Goal: Information Seeking & Learning: Learn about a topic

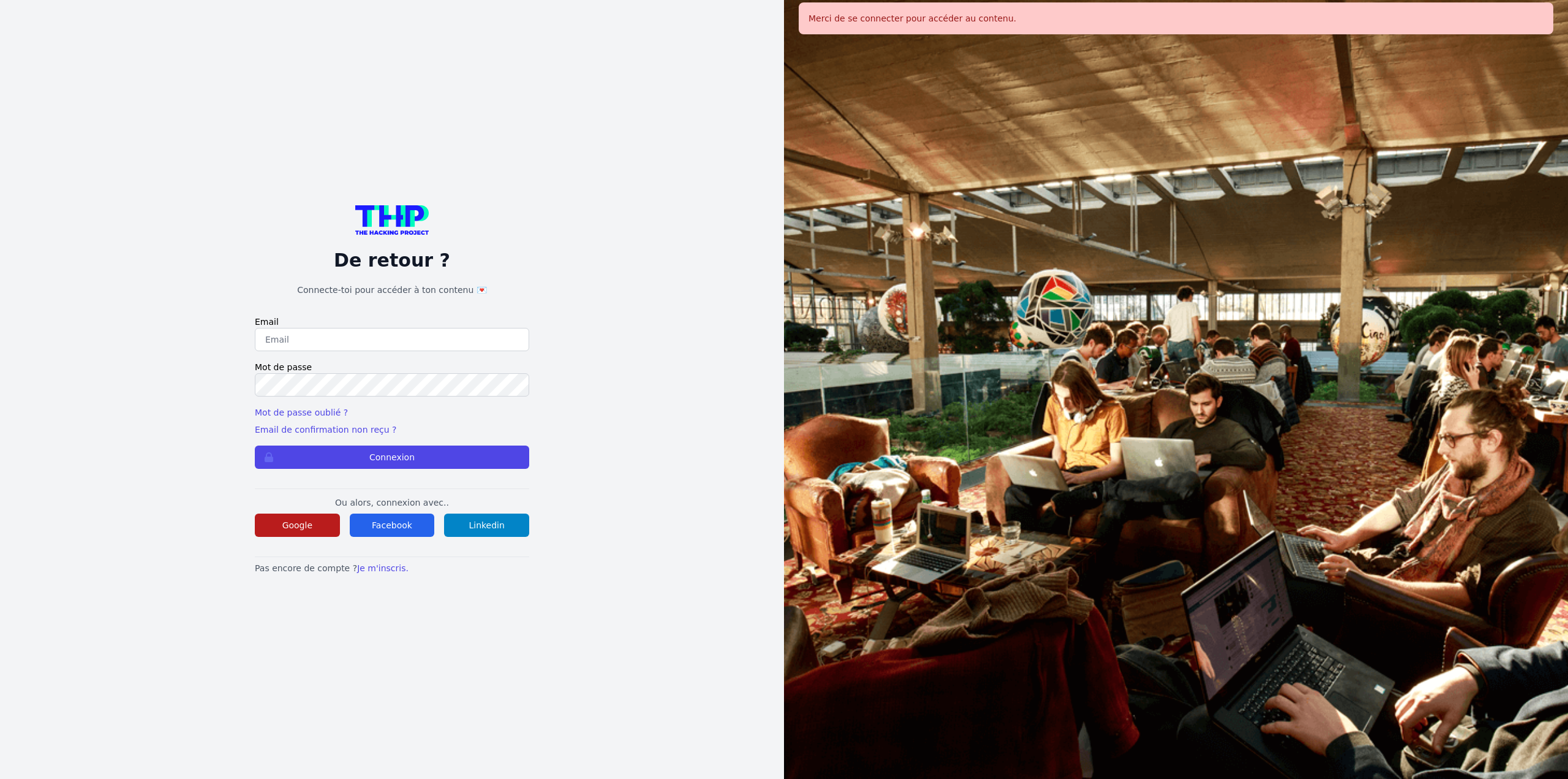
click at [295, 527] on button "Google" at bounding box center [297, 525] width 85 height 23
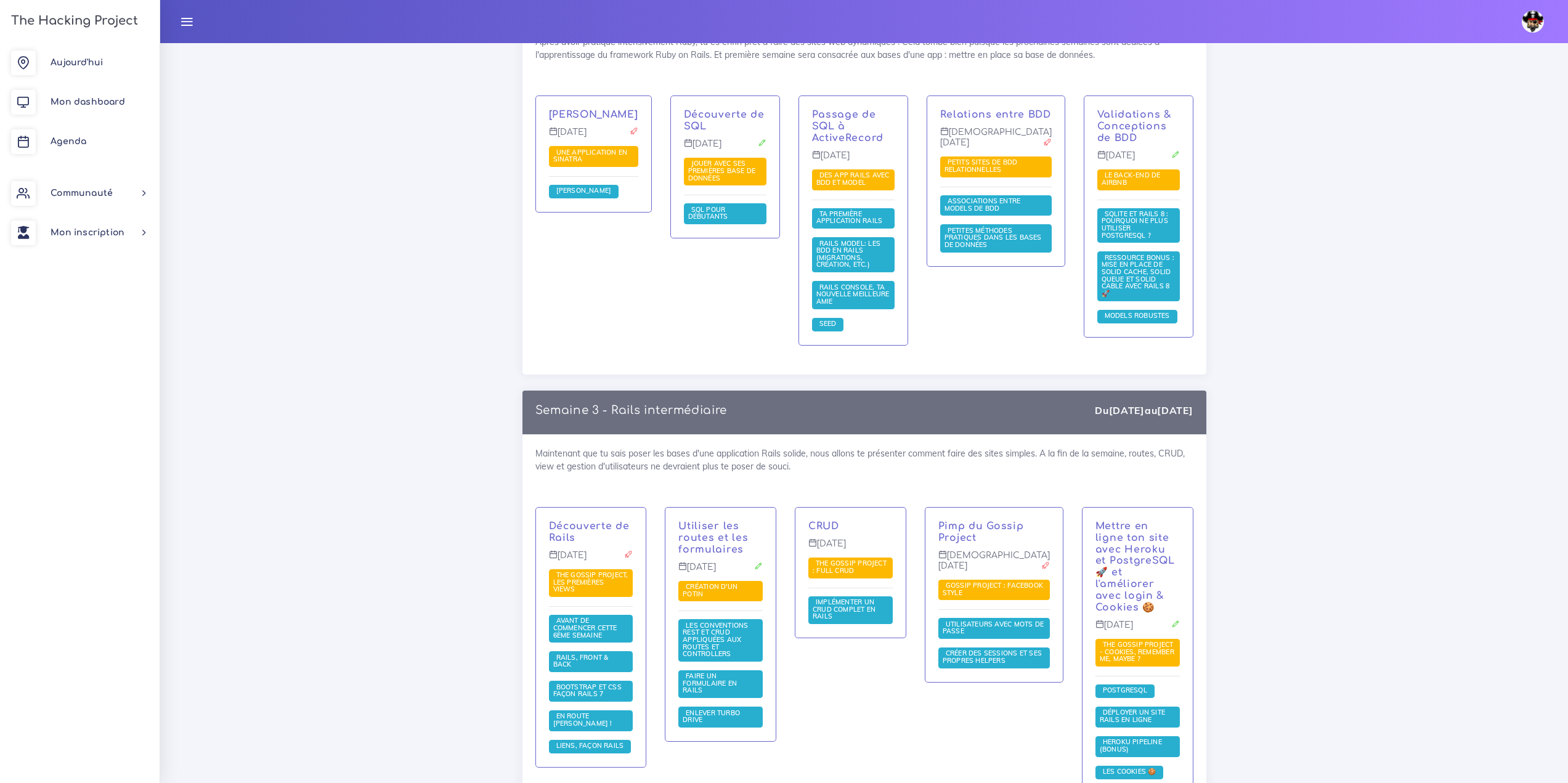
scroll to position [2098, 0]
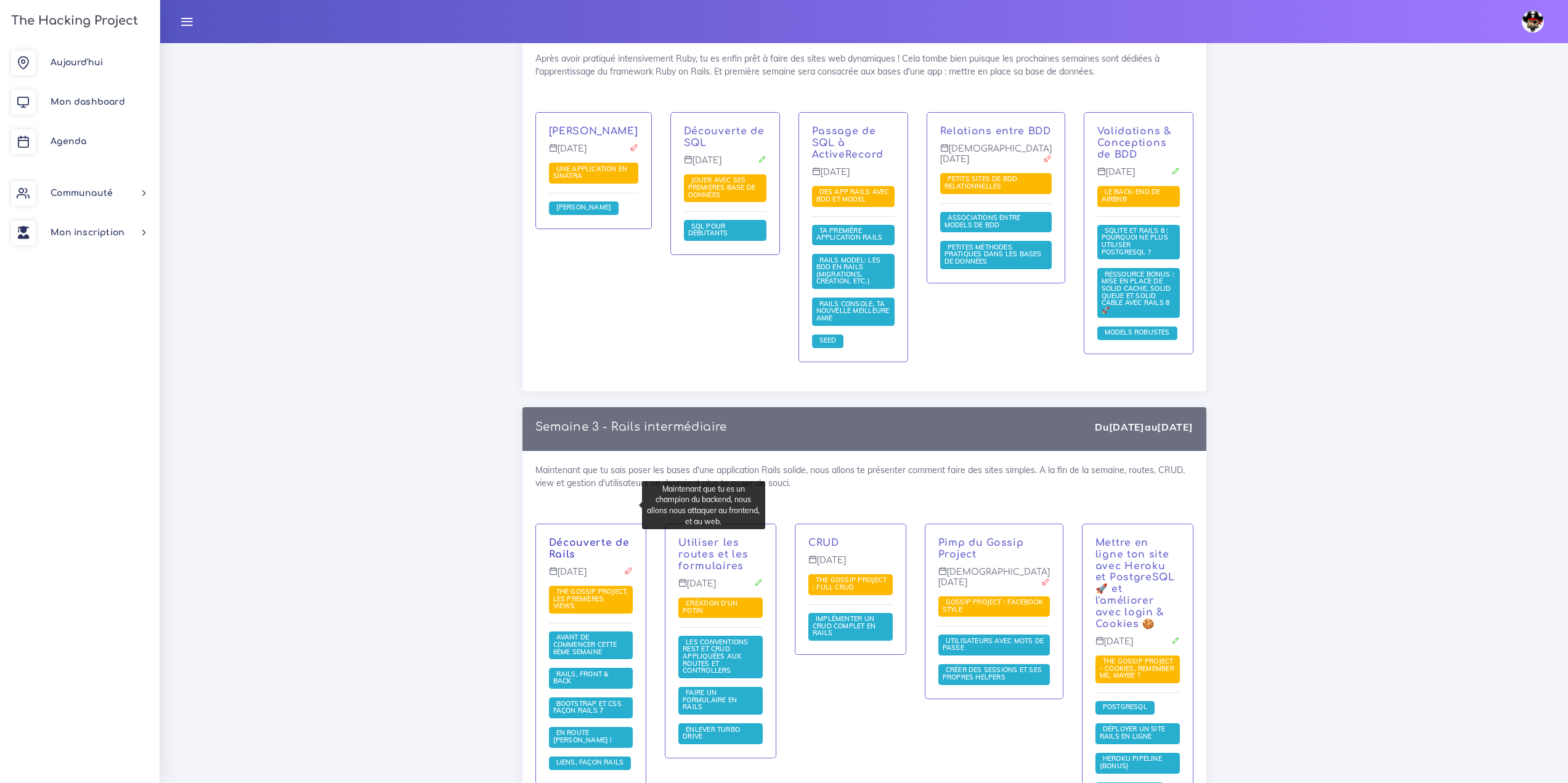
click at [573, 537] on link "Découverte de Rails" at bounding box center [589, 548] width 80 height 23
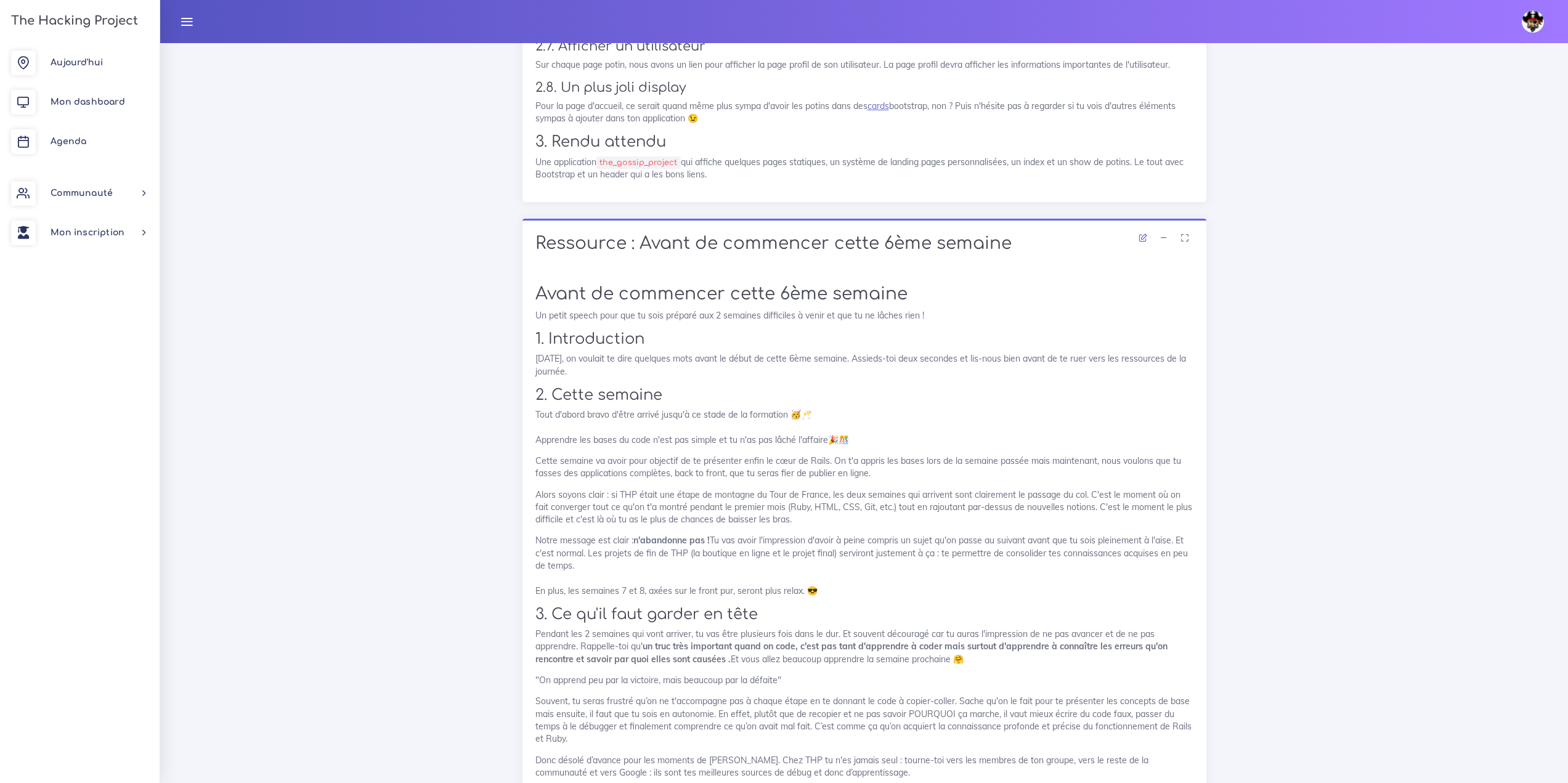
scroll to position [1971, 0]
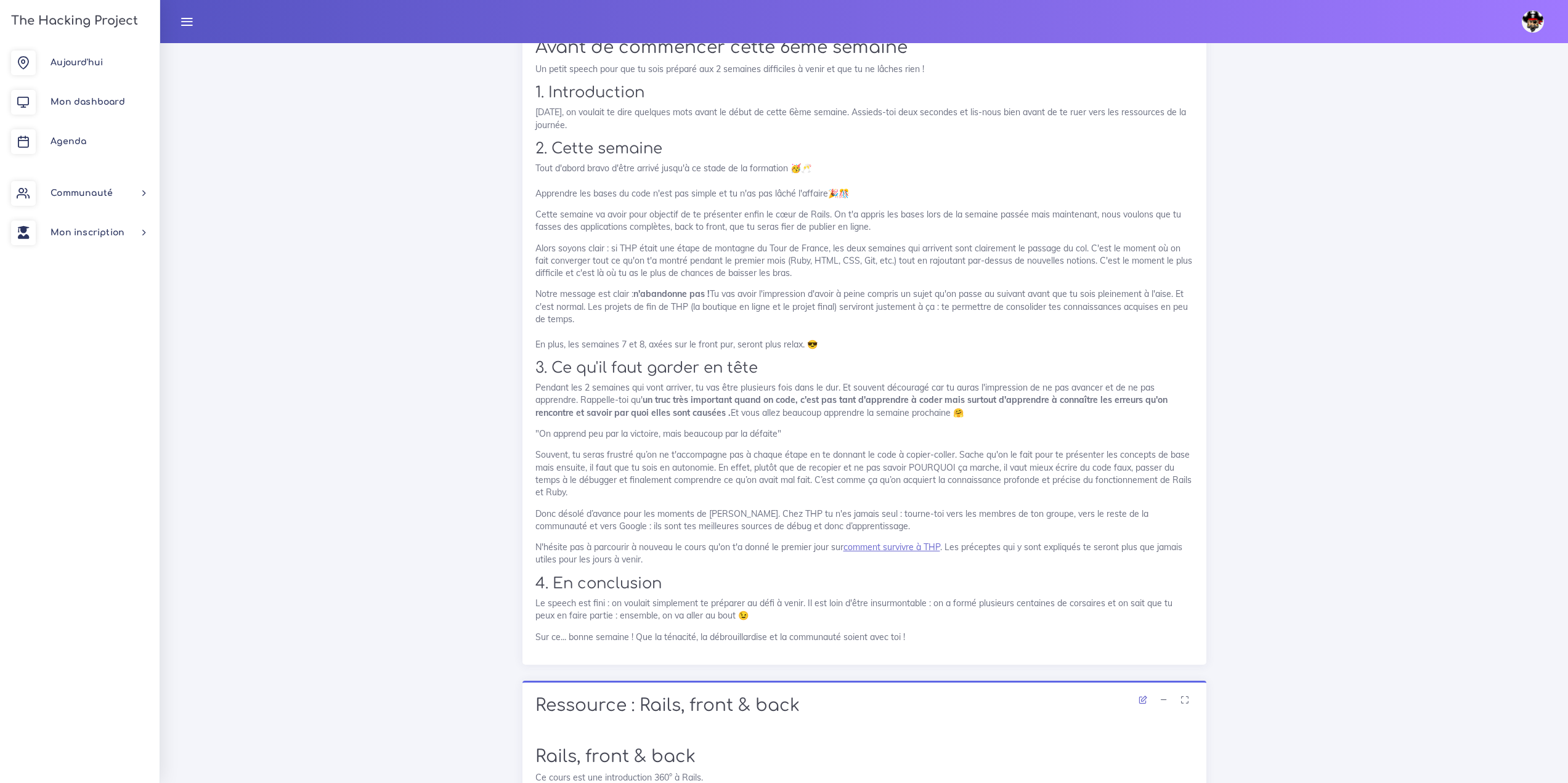
click at [922, 540] on div "Avant de commencer cette 6ème semaine Un petit speech pour que tu sois préparé …" at bounding box center [864, 340] width 658 height 605
click at [921, 549] on link "comment survivre à THP" at bounding box center [891, 547] width 96 height 11
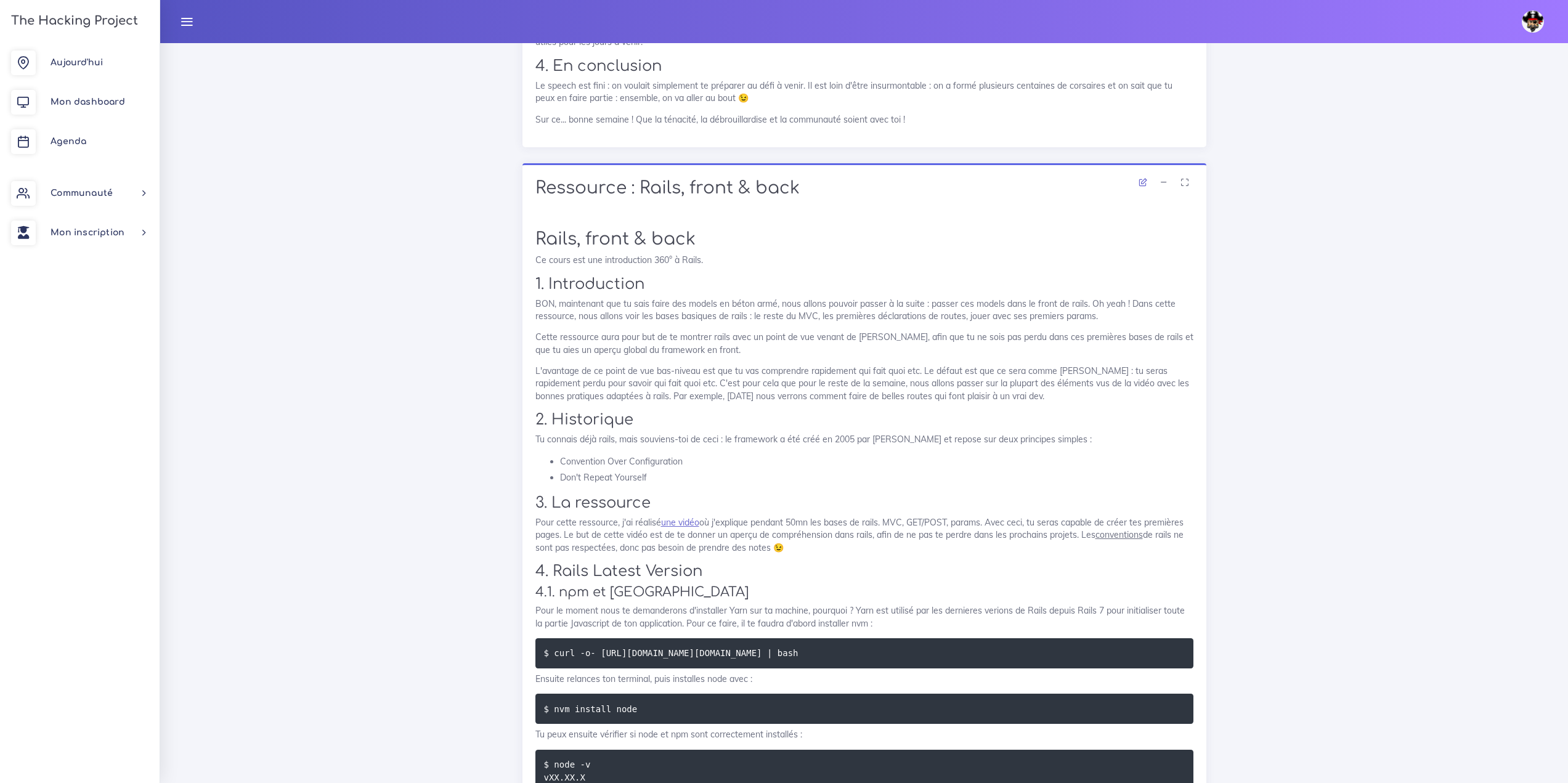
scroll to position [2649, 0]
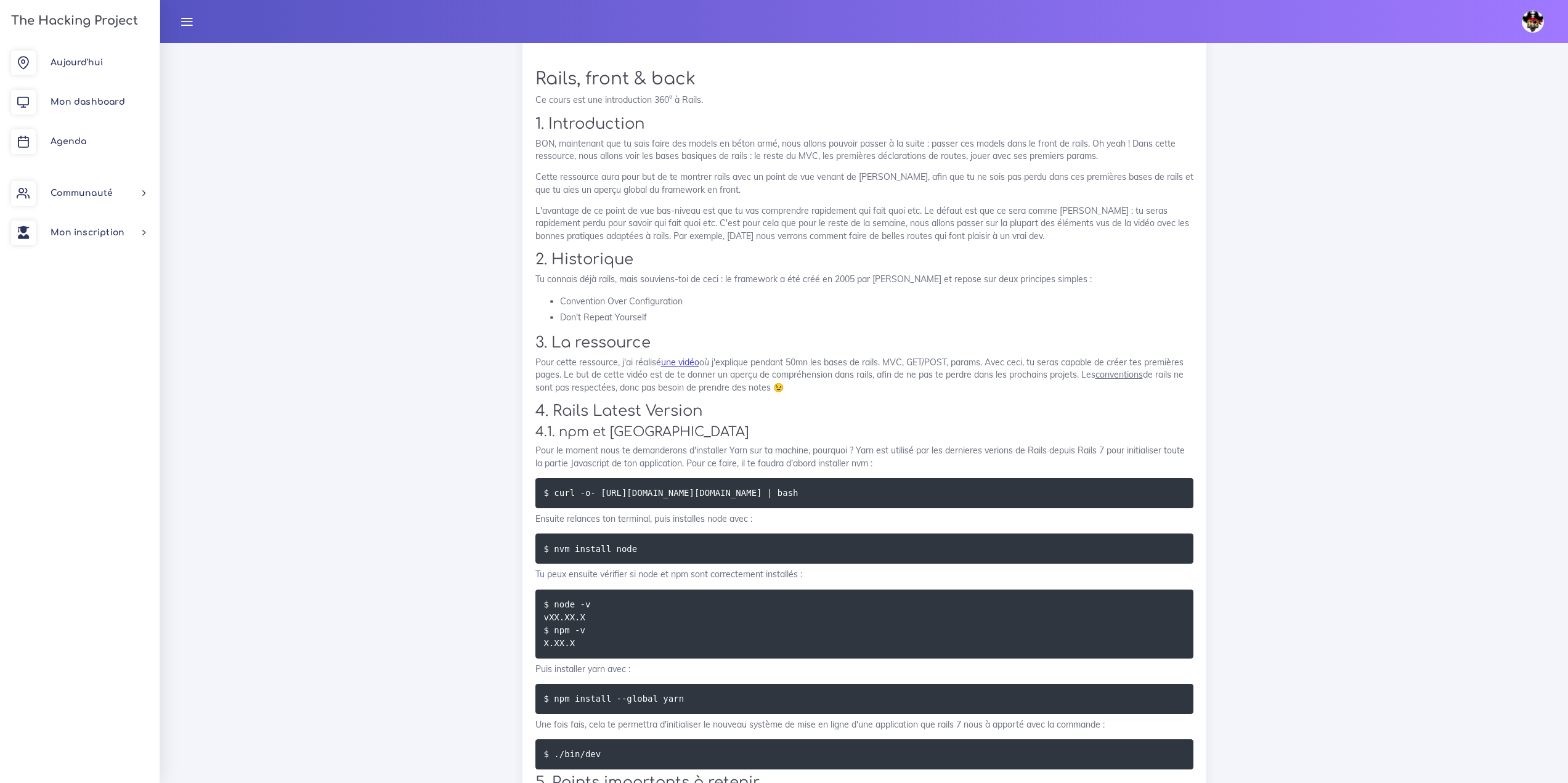
click at [690, 360] on link "une vidéo" at bounding box center [680, 362] width 39 height 11
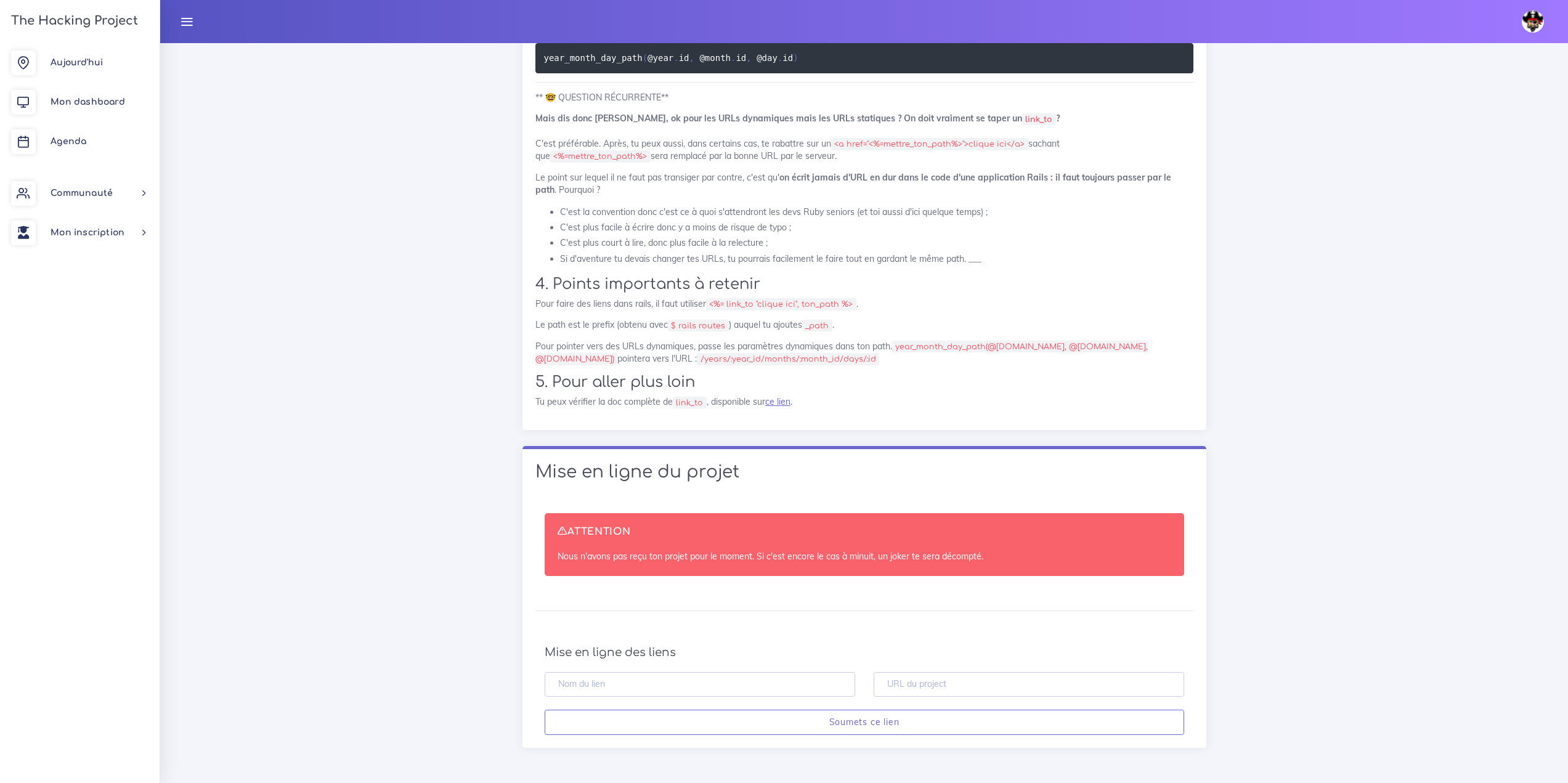
scroll to position [10134, 0]
click at [952, 693] on input "text" at bounding box center [1029, 685] width 311 height 25
paste input "https://github.com/Madzy27-Ys/THP-W6-D1-TheGossipProject"
type input "https://github.com/Madzy27-Ys/THP-W6-D1-TheGossipProject"
click at [724, 672] on input "text" at bounding box center [699, 685] width 311 height 25
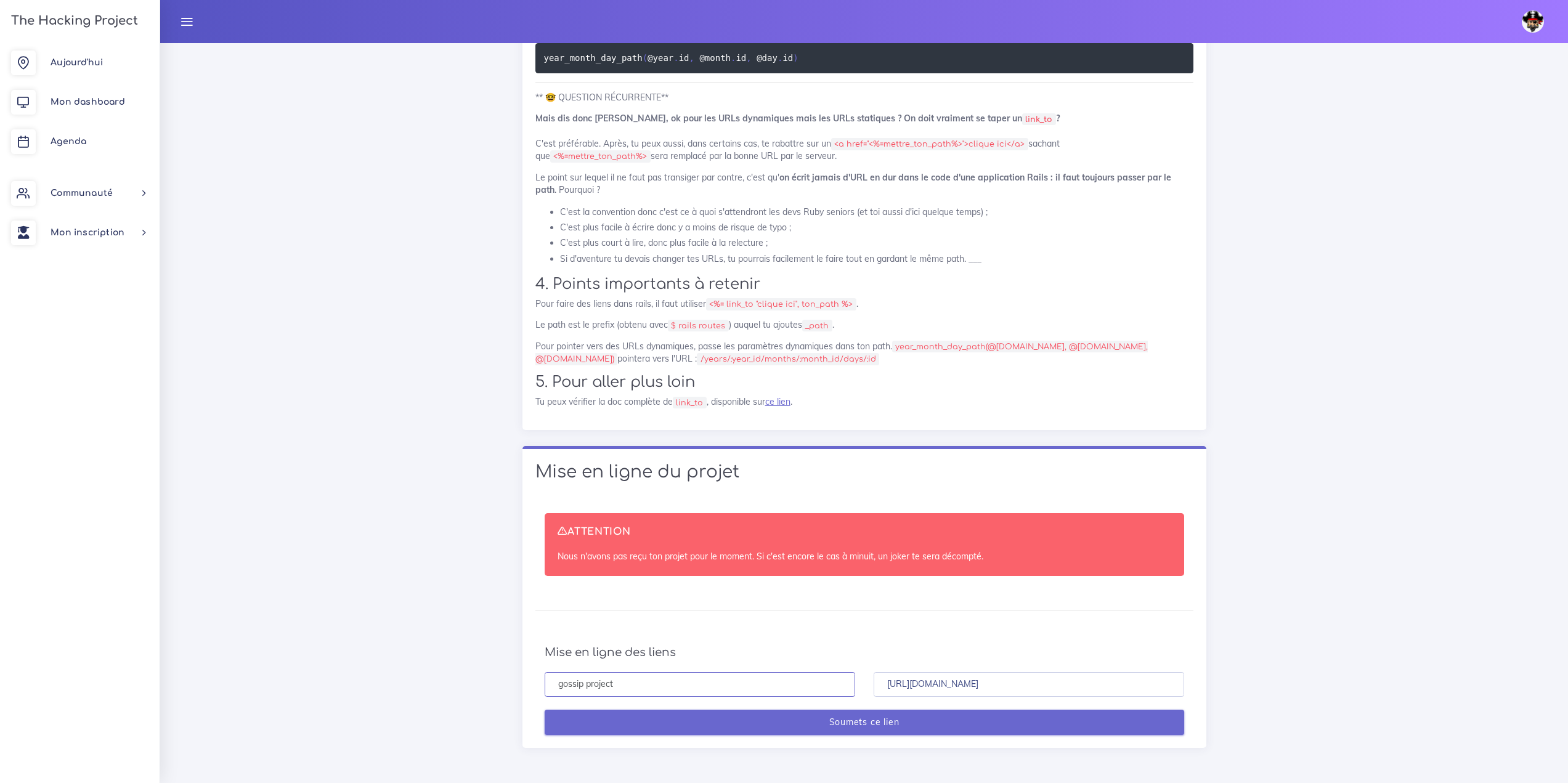
type input "gossip project"
click at [735, 731] on input "Soumets ce lien" at bounding box center [864, 722] width 640 height 25
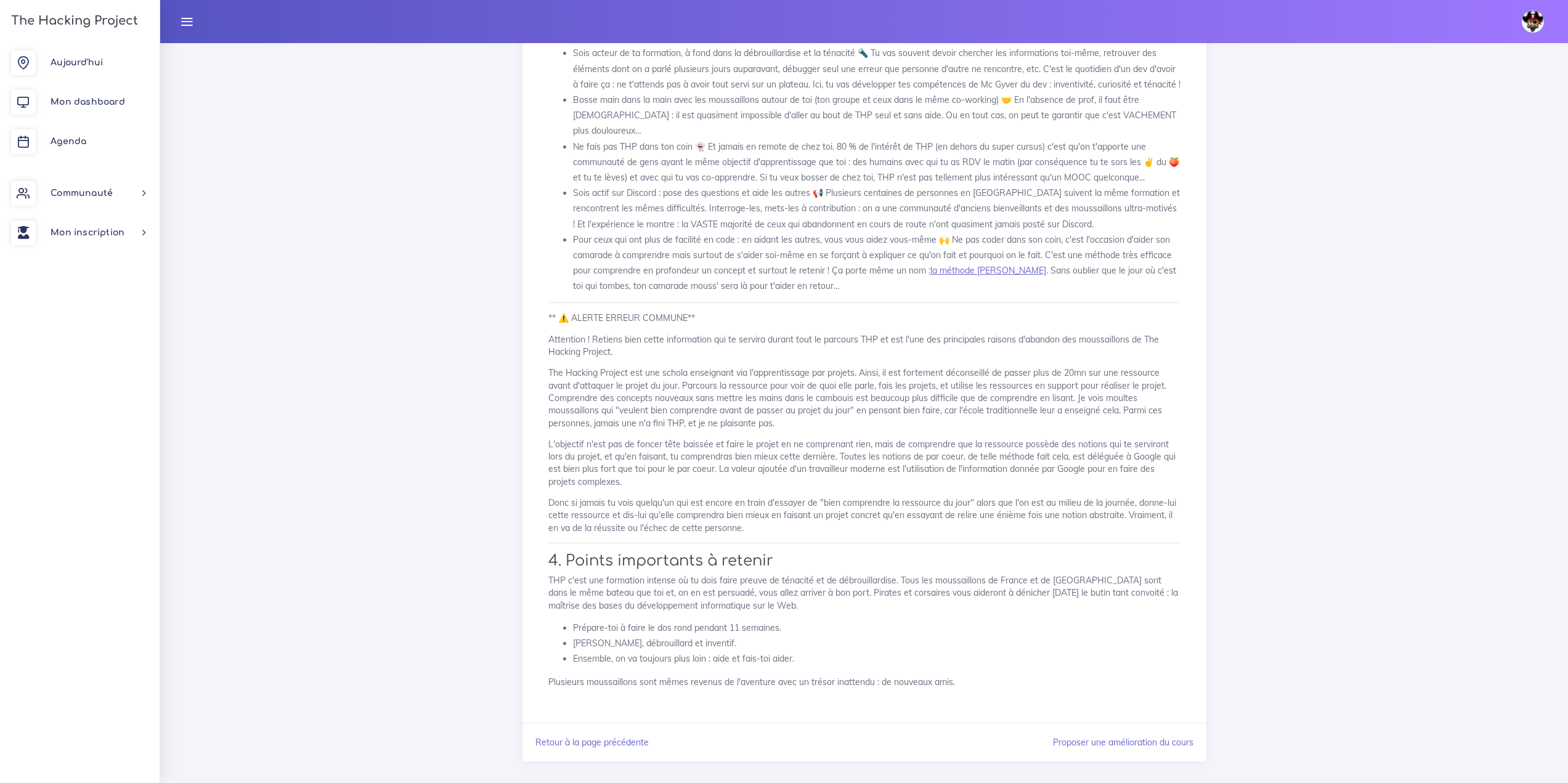
scroll to position [1189, 0]
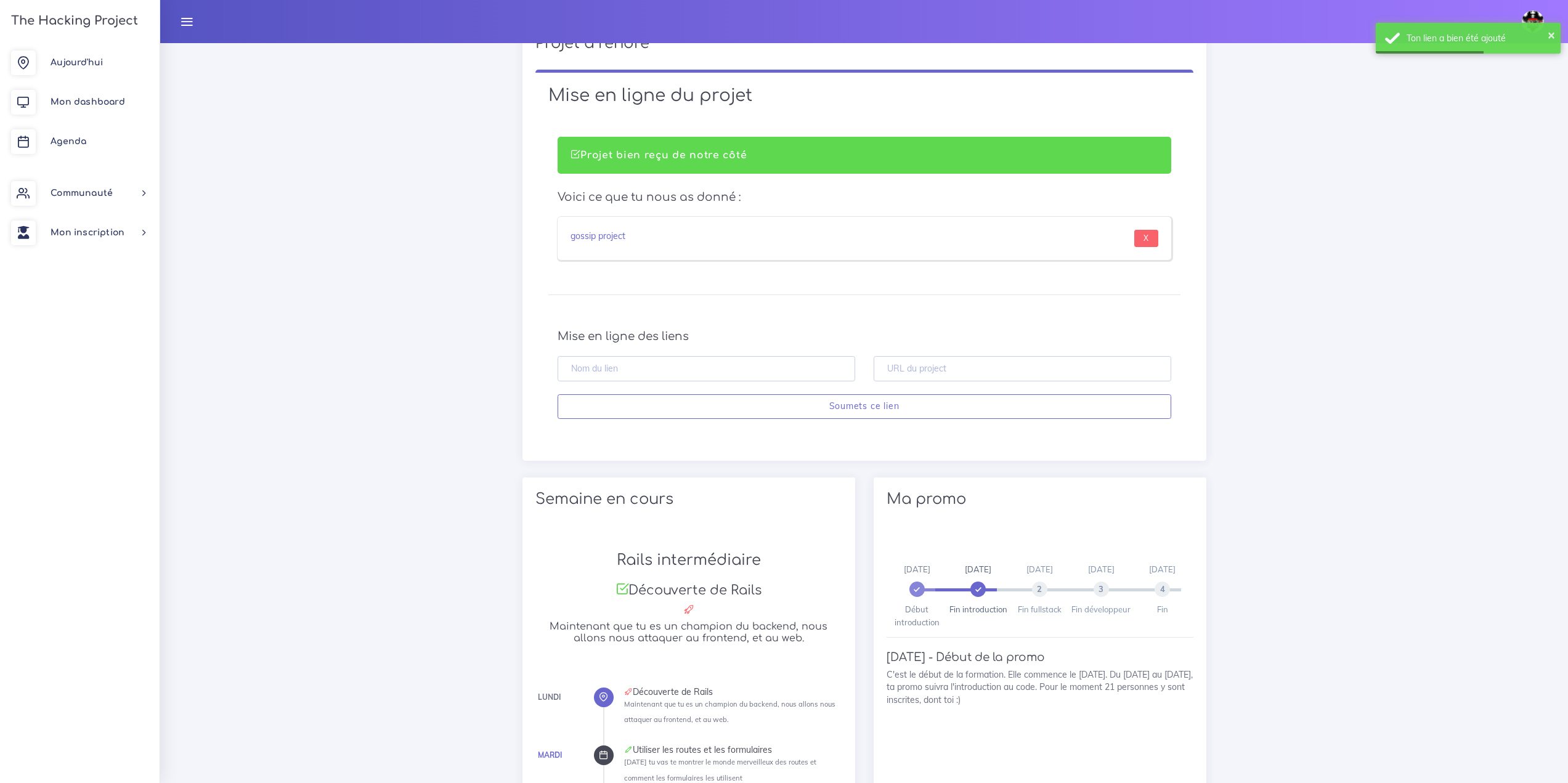
scroll to position [616, 0]
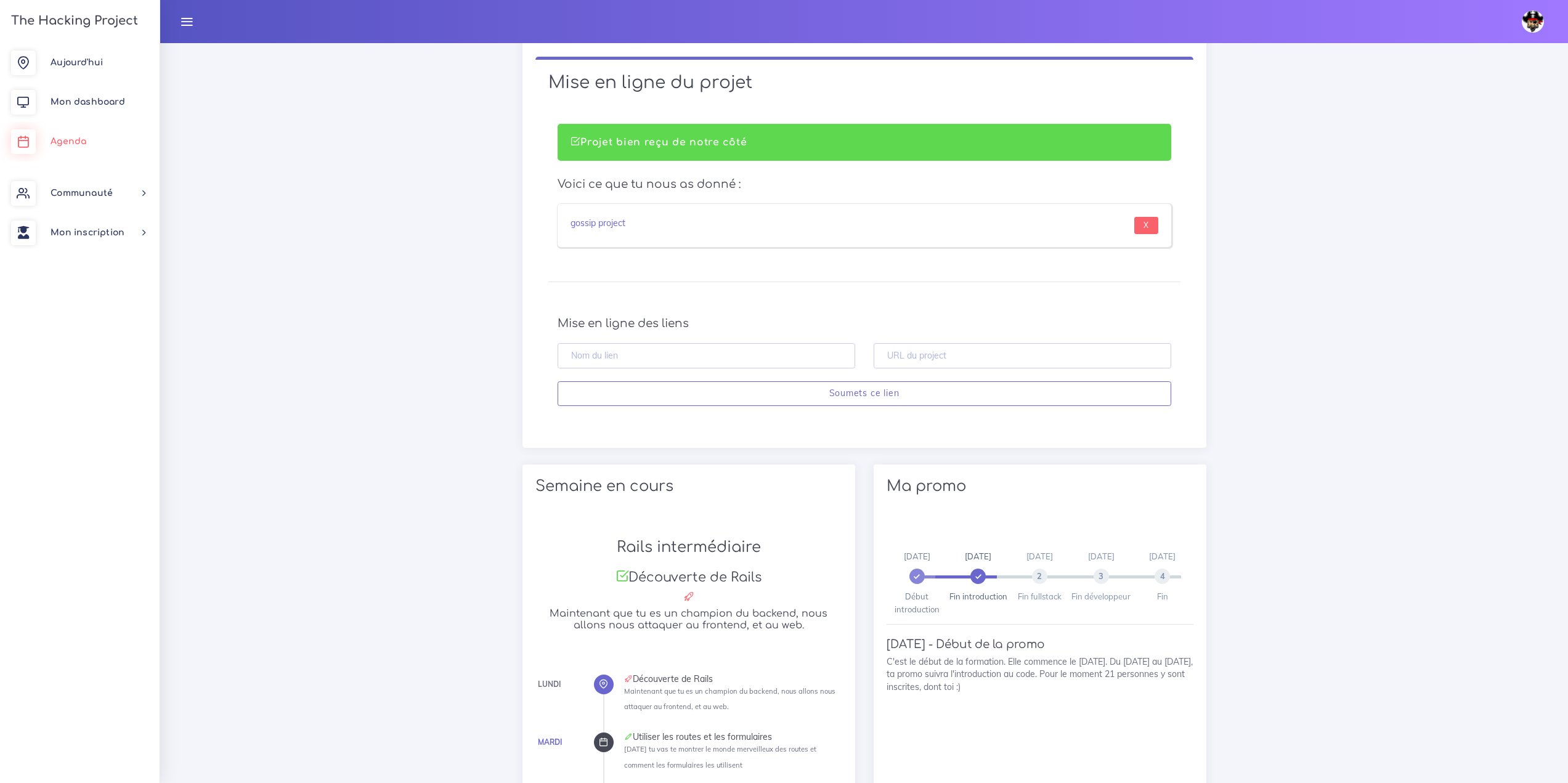
click at [67, 143] on span "Agenda" at bounding box center [68, 141] width 36 height 9
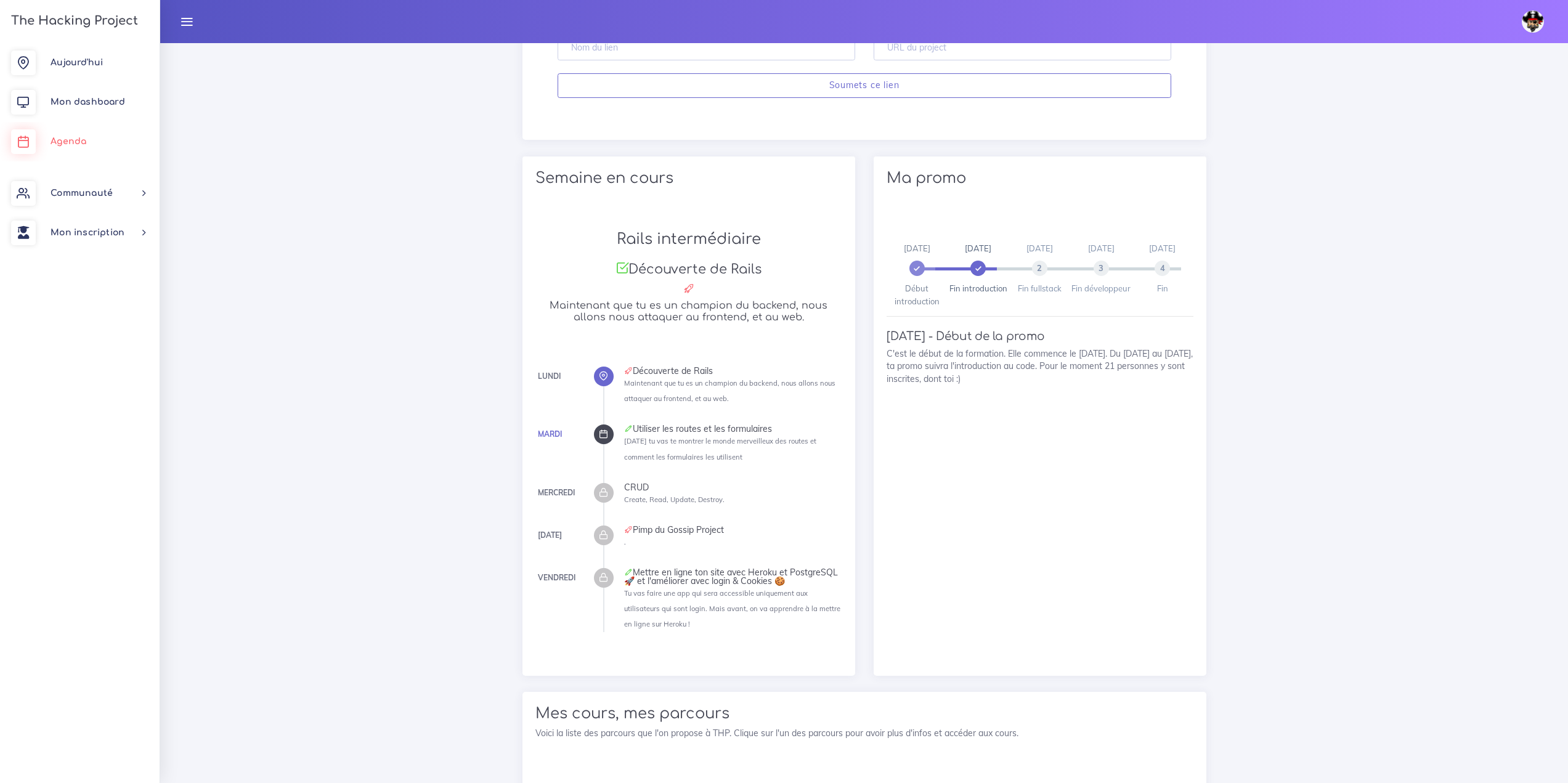
scroll to position [966, 0]
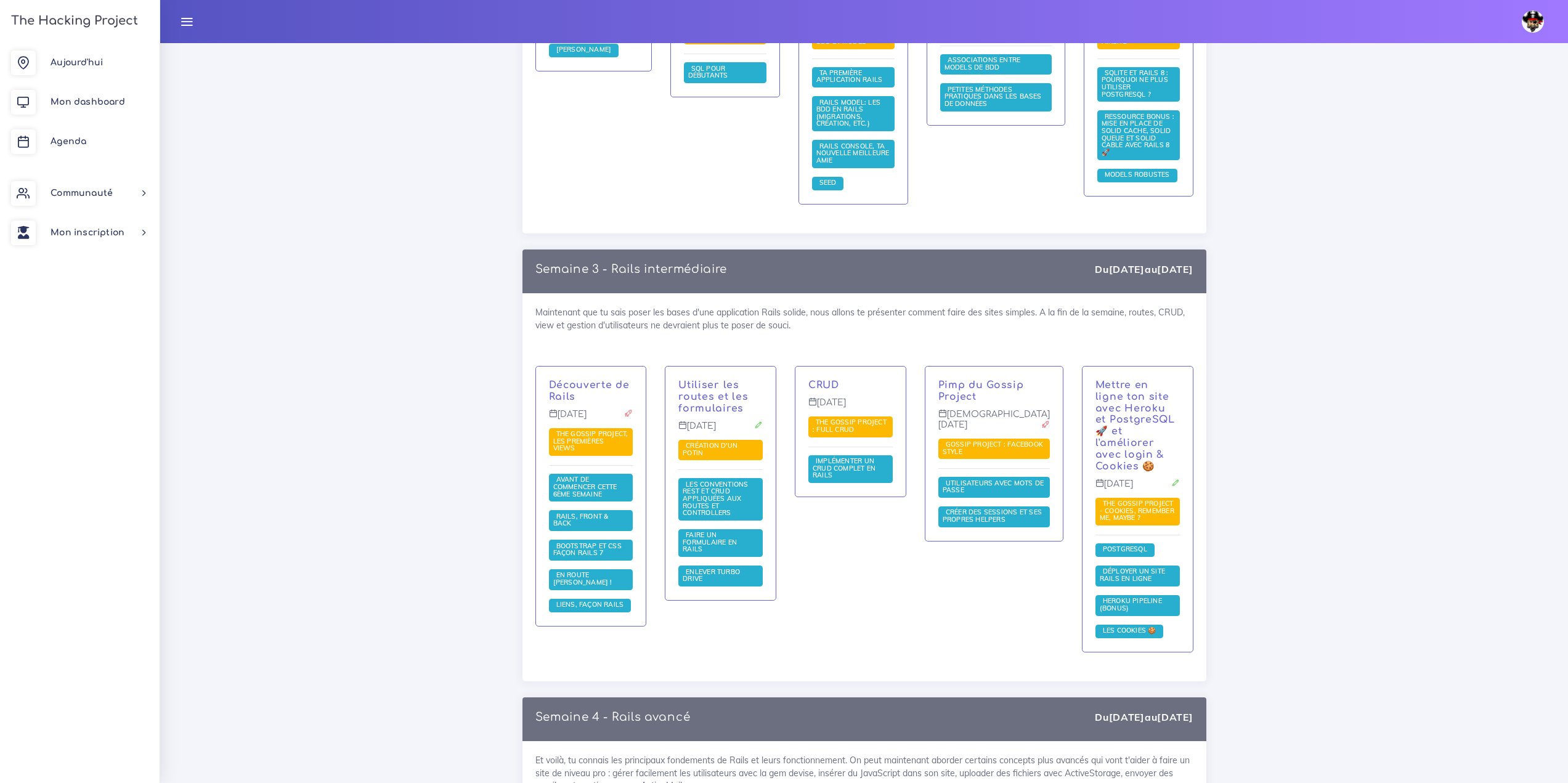
scroll to position [2279, 0]
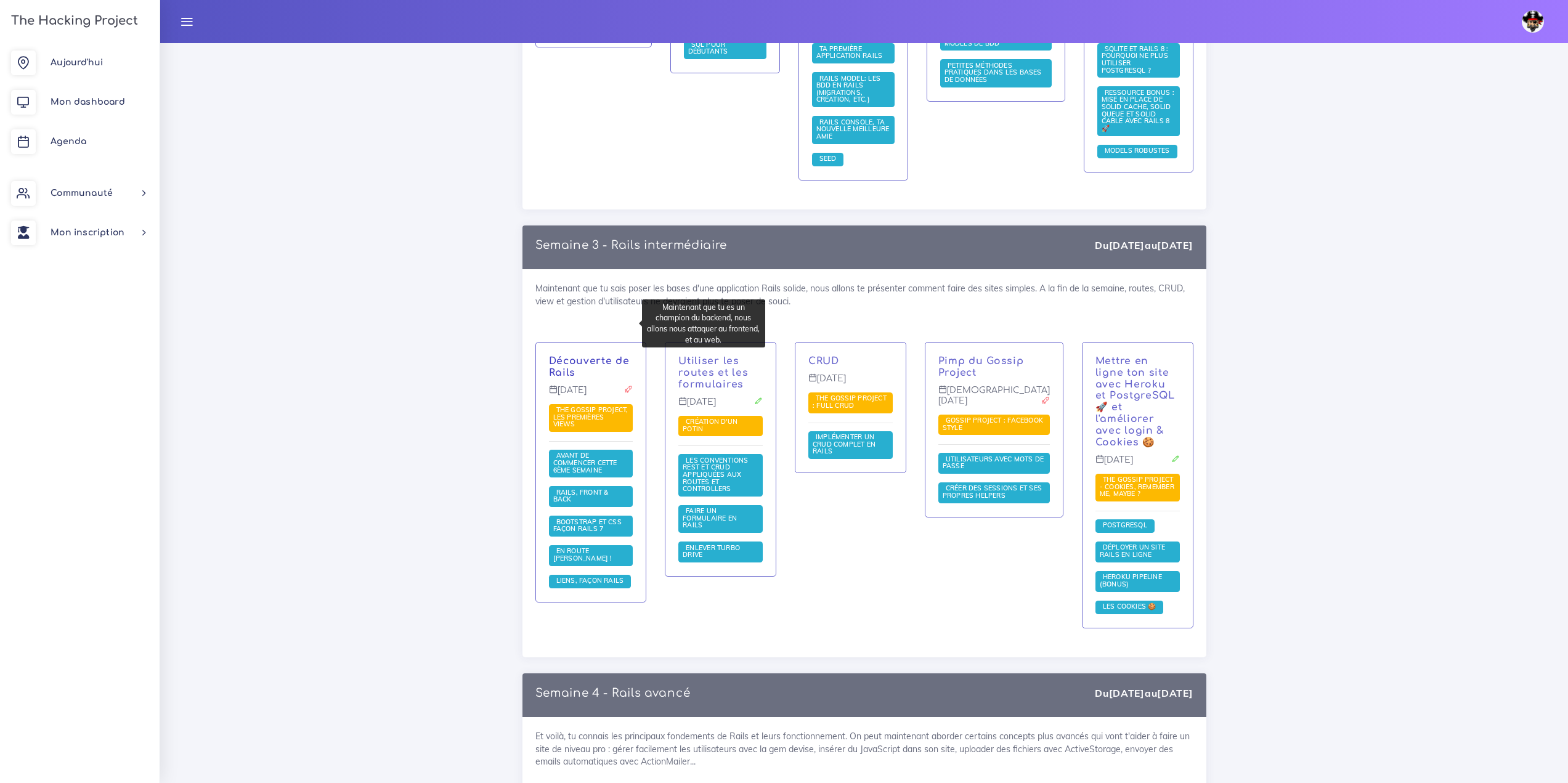
click at [583, 355] on link "Découverte de Rails" at bounding box center [589, 366] width 80 height 23
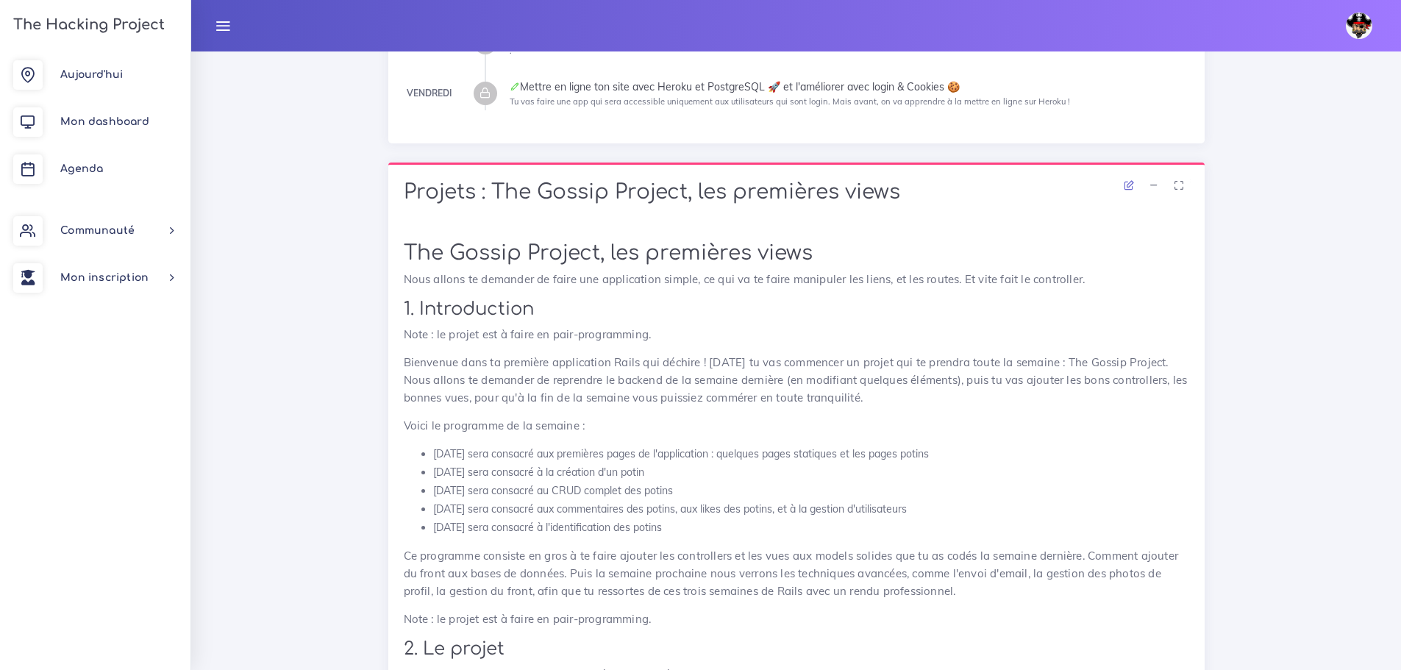
scroll to position [591, 0]
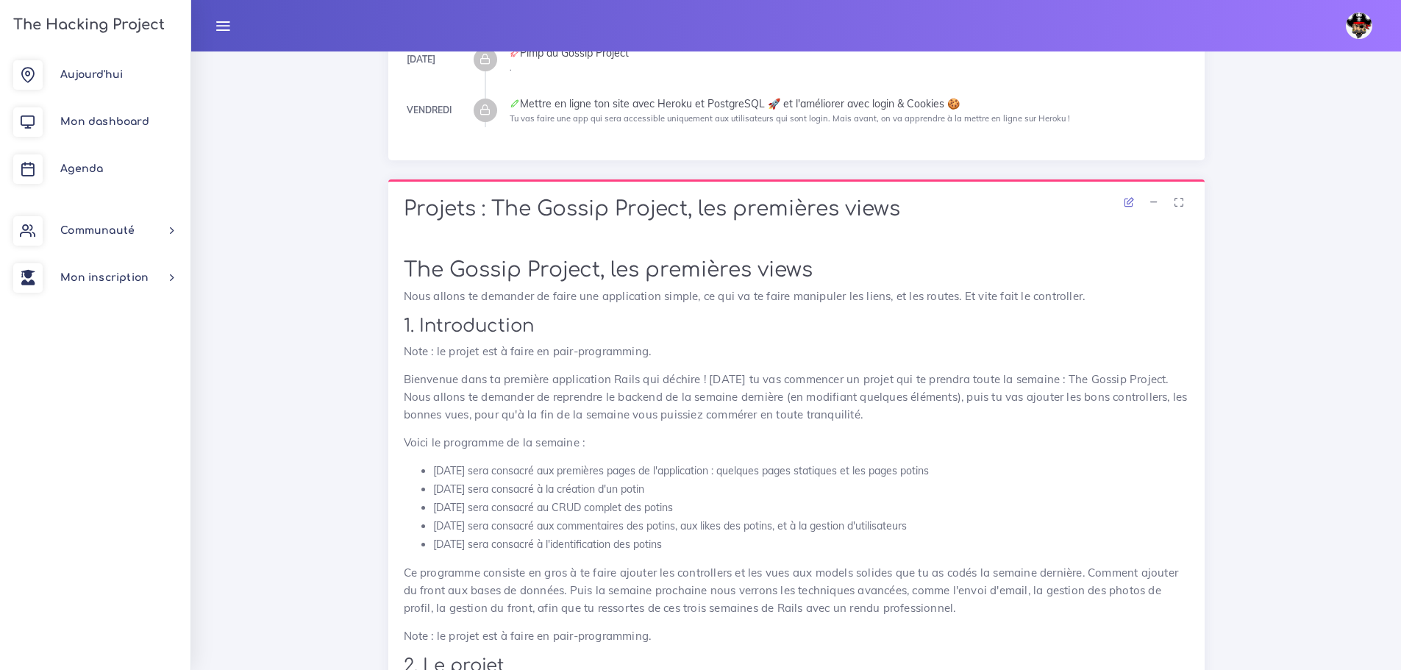
drag, startPoint x: 450, startPoint y: 221, endPoint x: 1100, endPoint y: 105, distance: 659.9
click at [1100, 105] on div "Mettre en ligne ton site avec Heroku et PostgreSQL 🚀 et l'améliorer avec login …" at bounding box center [850, 104] width 680 height 10
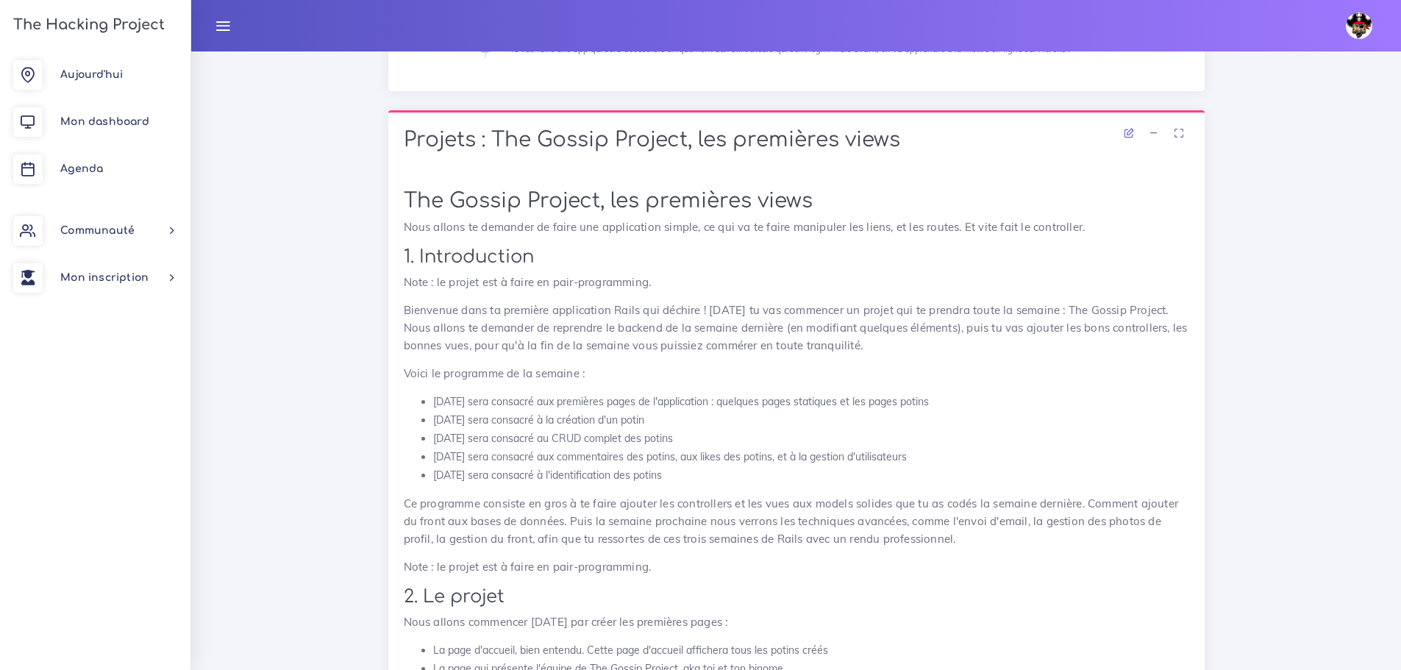
scroll to position [665, 0]
